Goal: Check status: Check status

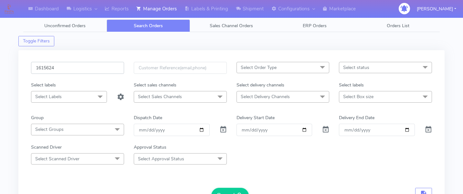
click at [108, 66] on input "1615624" at bounding box center [77, 68] width 93 height 12
paste input "1616022"
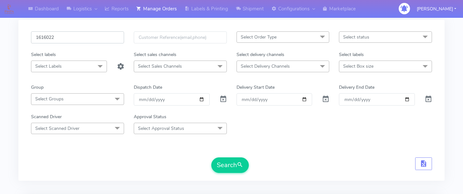
scroll to position [37, 0]
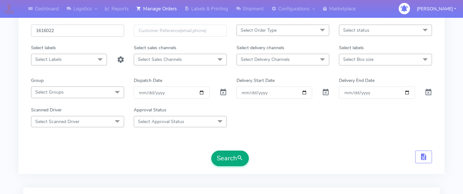
type input "1616022"
click at [224, 152] on button "Search" at bounding box center [229, 158] width 37 height 16
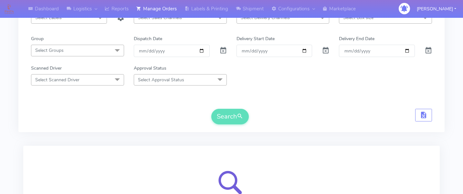
scroll to position [140, 0]
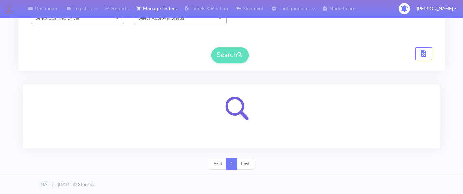
click at [294, 141] on div at bounding box center [231, 116] width 417 height 64
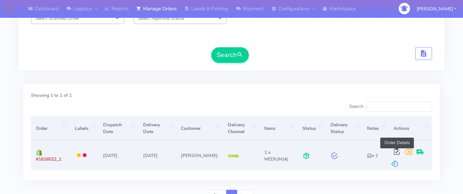
click at [394, 150] on span at bounding box center [397, 153] width 12 height 6
select select "5"
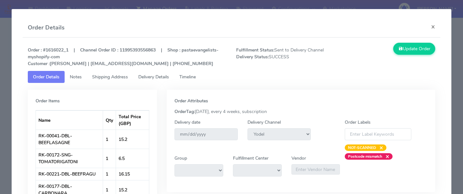
click at [165, 76] on span "Delivery Details" at bounding box center [153, 77] width 31 height 6
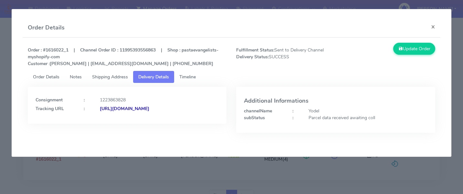
click at [182, 78] on span "Timeline" at bounding box center [187, 77] width 16 height 6
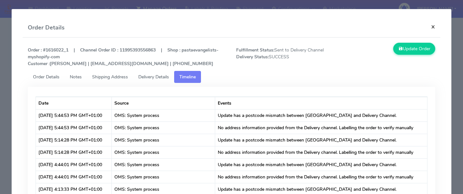
click at [433, 25] on button "×" at bounding box center [433, 26] width 15 height 17
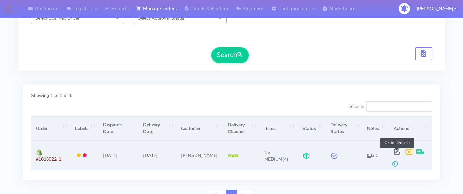
click at [397, 151] on span at bounding box center [397, 153] width 12 height 6
select select "5"
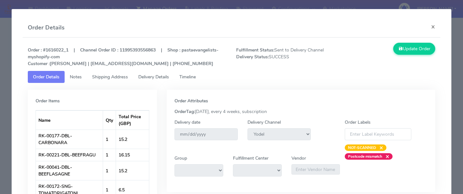
click at [159, 78] on span "Delivery Details" at bounding box center [153, 77] width 31 height 6
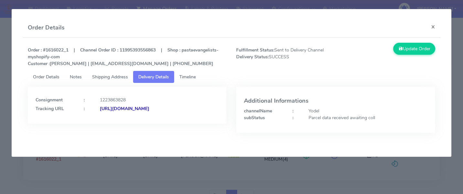
click at [136, 111] on strong "[URL][DOMAIN_NAME]" at bounding box center [124, 108] width 49 height 6
click at [94, 174] on modal-container "Order Details × Order : #1616022_1 | Channel Order ID : 11995393556863 | Shop :…" at bounding box center [231, 97] width 463 height 194
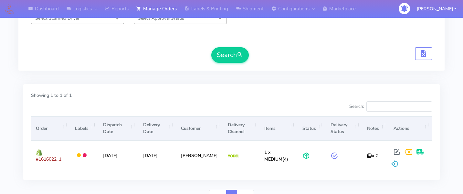
scroll to position [0, 0]
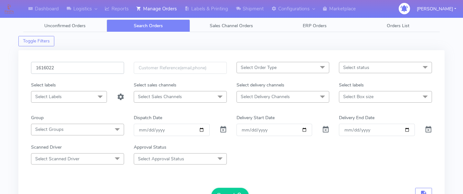
click at [95, 70] on input "1616022" at bounding box center [77, 68] width 93 height 12
paste input "1615903"
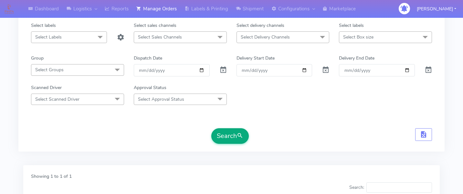
type input "1615903"
click at [230, 137] on button "Search" at bounding box center [229, 136] width 37 height 16
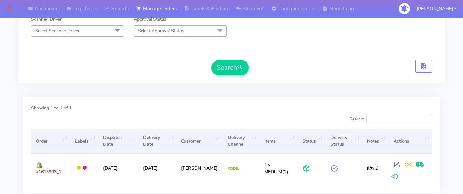
scroll to position [135, 0]
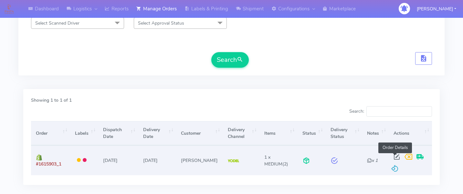
click at [397, 155] on span at bounding box center [397, 158] width 12 height 6
select select "5"
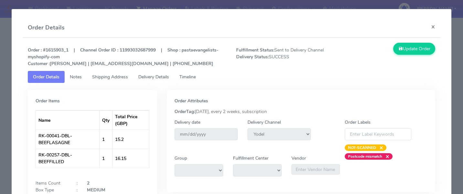
click at [162, 75] on span "Delivery Details" at bounding box center [153, 77] width 31 height 6
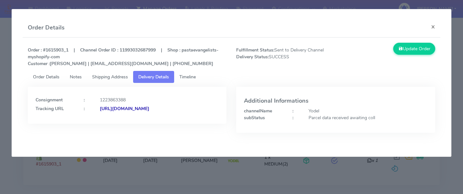
click at [191, 75] on span "Timeline" at bounding box center [187, 77] width 16 height 6
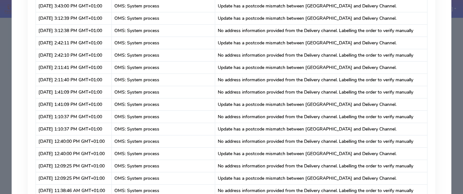
scroll to position [0, 0]
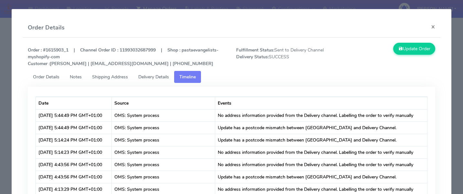
click at [162, 76] on span "Delivery Details" at bounding box center [153, 77] width 31 height 6
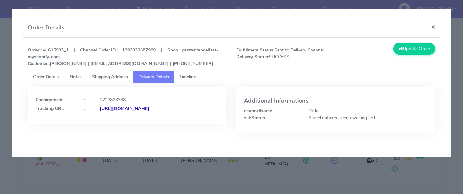
click at [206, 173] on modal-container "Order Details × Order : #1615903_1 | Channel Order ID : 11993032687999 | Shop :…" at bounding box center [231, 97] width 463 height 194
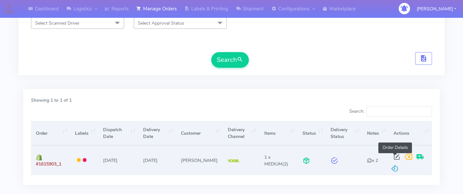
click at [395, 157] on span at bounding box center [397, 158] width 12 height 6
select select "5"
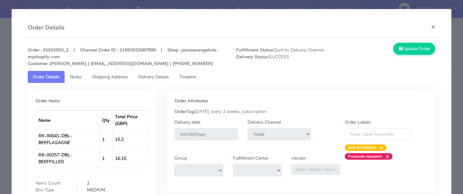
click at [168, 78] on span "Delivery Details" at bounding box center [153, 77] width 31 height 6
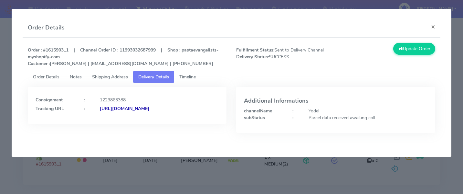
click at [148, 111] on strong "[URL][DOMAIN_NAME]" at bounding box center [124, 108] width 49 height 6
click at [186, 74] on span "Timeline" at bounding box center [187, 77] width 16 height 6
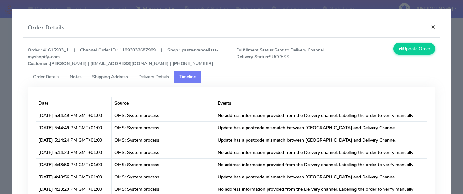
click at [431, 29] on button "×" at bounding box center [433, 26] width 15 height 17
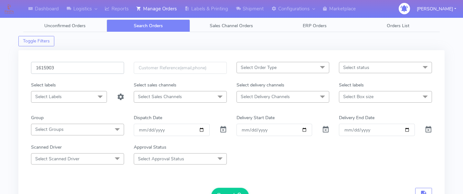
click at [94, 67] on input "1615903" at bounding box center [77, 68] width 93 height 12
paste input "1615888A"
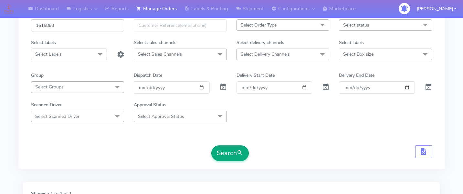
type input "1615888"
click at [242, 149] on span "submit" at bounding box center [240, 152] width 6 height 9
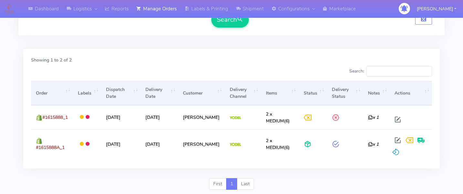
scroll to position [186, 0]
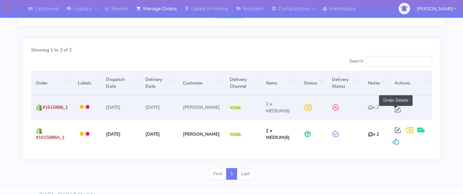
click at [394, 108] on span at bounding box center [398, 111] width 12 height 6
select select "5"
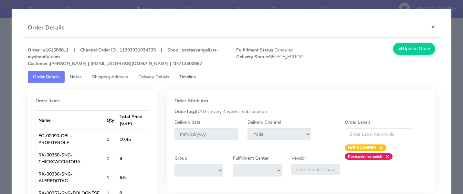
click at [190, 80] on link "Timeline" at bounding box center [187, 77] width 27 height 12
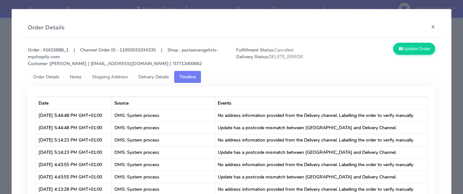
click at [153, 80] on link "Delivery Details" at bounding box center [153, 77] width 41 height 12
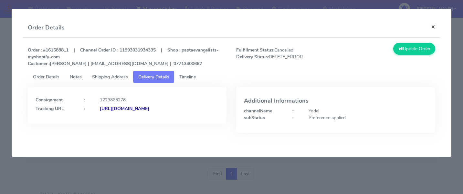
click at [436, 26] on button "×" at bounding box center [433, 26] width 15 height 17
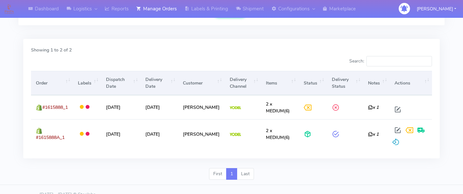
scroll to position [0, 0]
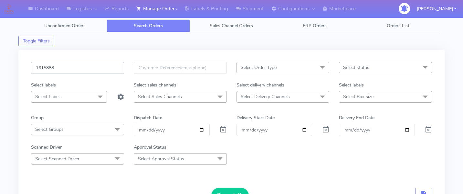
click at [82, 69] on input "1615888" at bounding box center [77, 68] width 93 height 12
paste input "1615903"
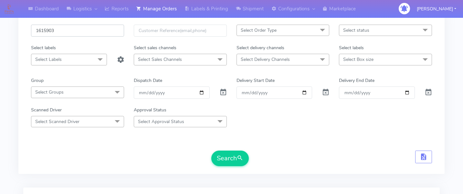
scroll to position [63, 0]
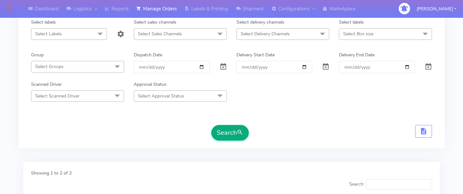
type input "1615903"
click at [229, 127] on button "Search" at bounding box center [229, 133] width 37 height 16
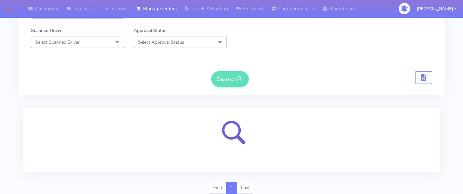
scroll to position [140, 0]
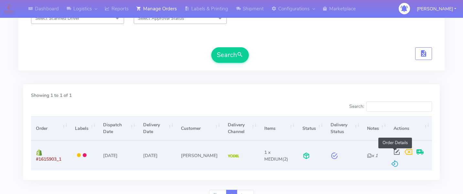
click at [395, 150] on span at bounding box center [397, 153] width 12 height 6
select select "5"
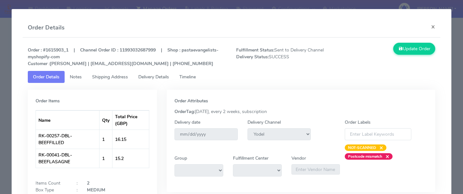
click at [168, 79] on span "Delivery Details" at bounding box center [153, 77] width 31 height 6
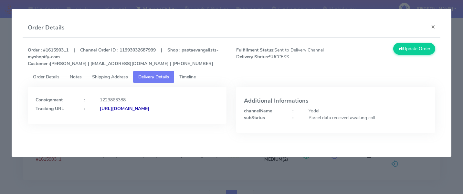
click at [186, 77] on span "Timeline" at bounding box center [187, 77] width 16 height 6
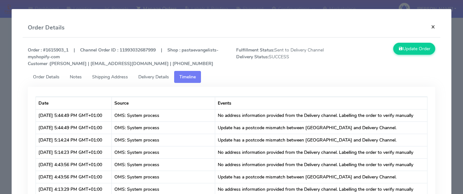
click at [434, 28] on button "×" at bounding box center [433, 26] width 15 height 17
